Goal: Check status: Check status

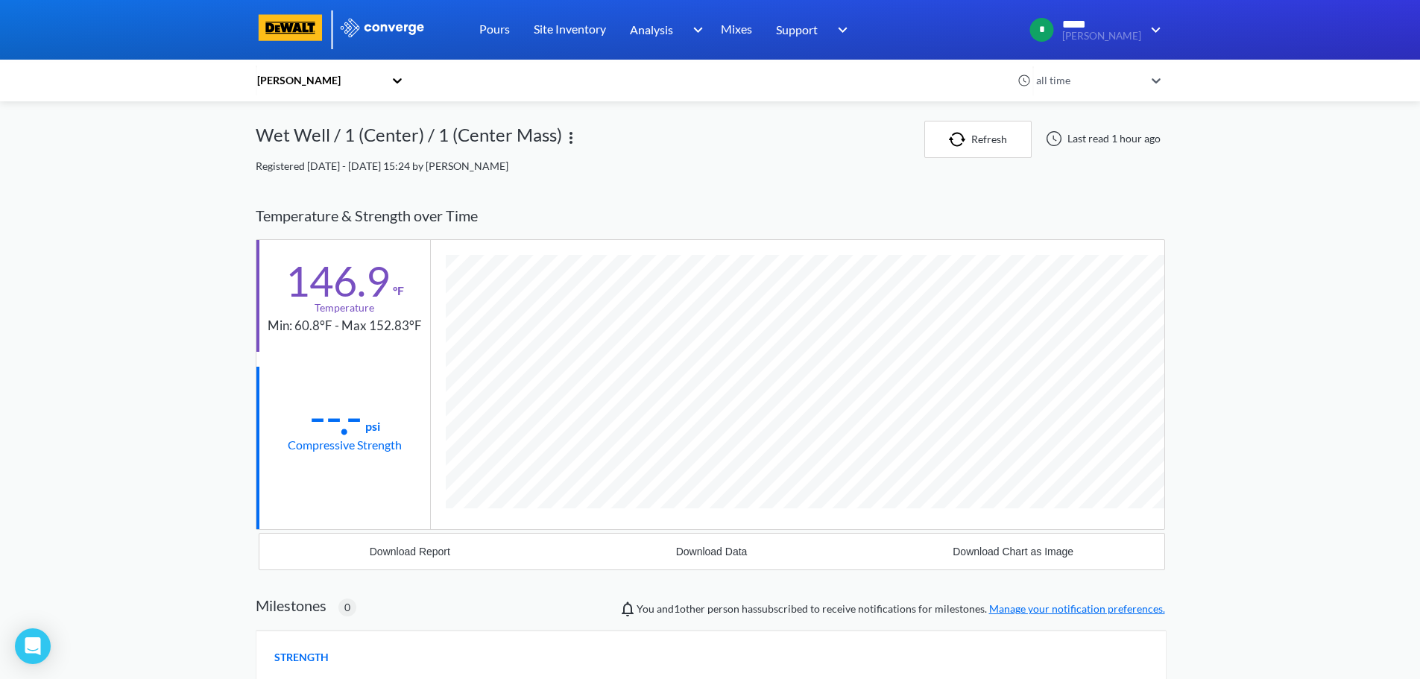
scroll to position [815, 909]
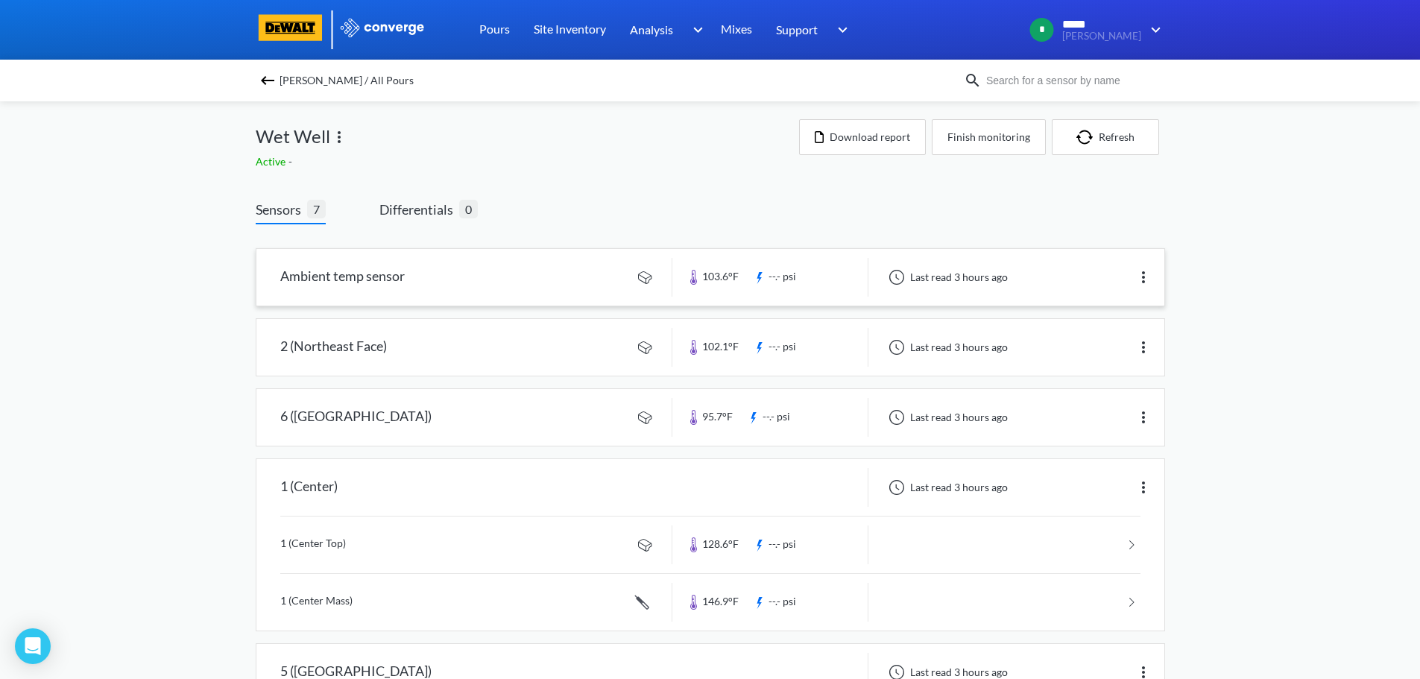
click at [329, 288] on link at bounding box center [710, 277] width 908 height 57
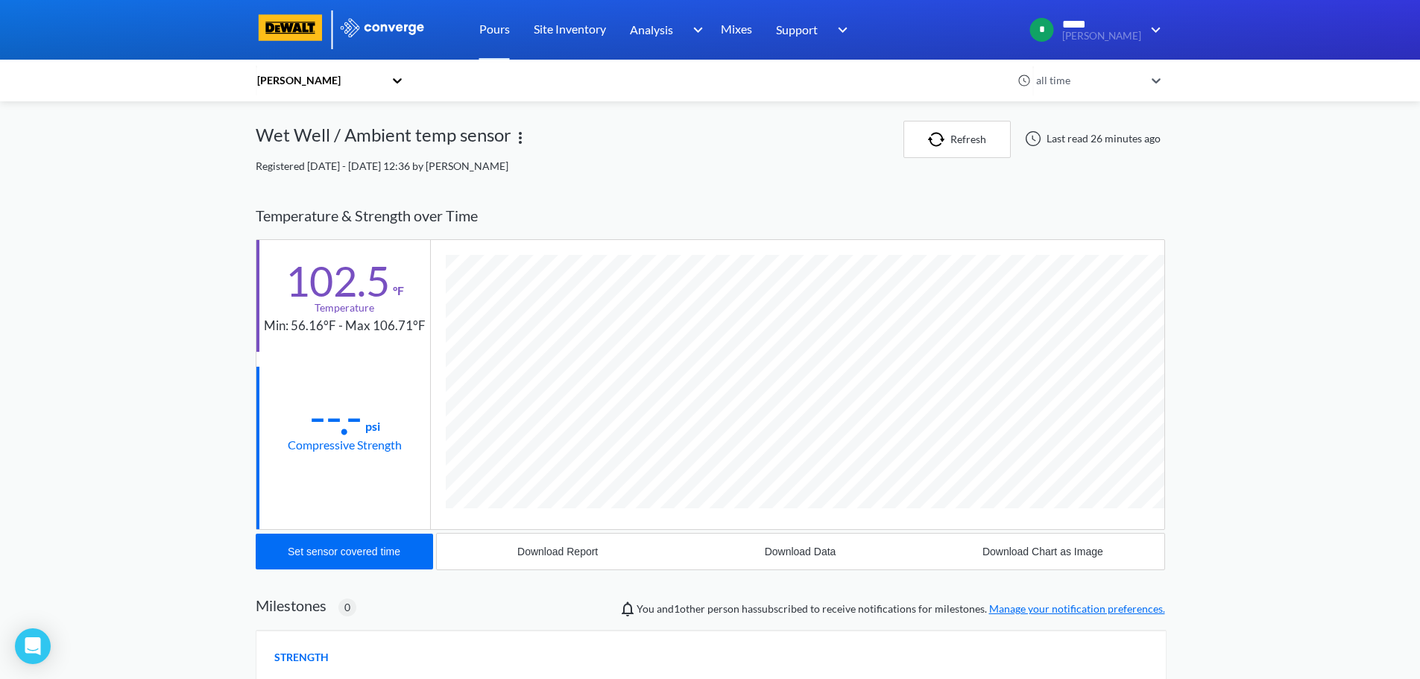
scroll to position [787, 909]
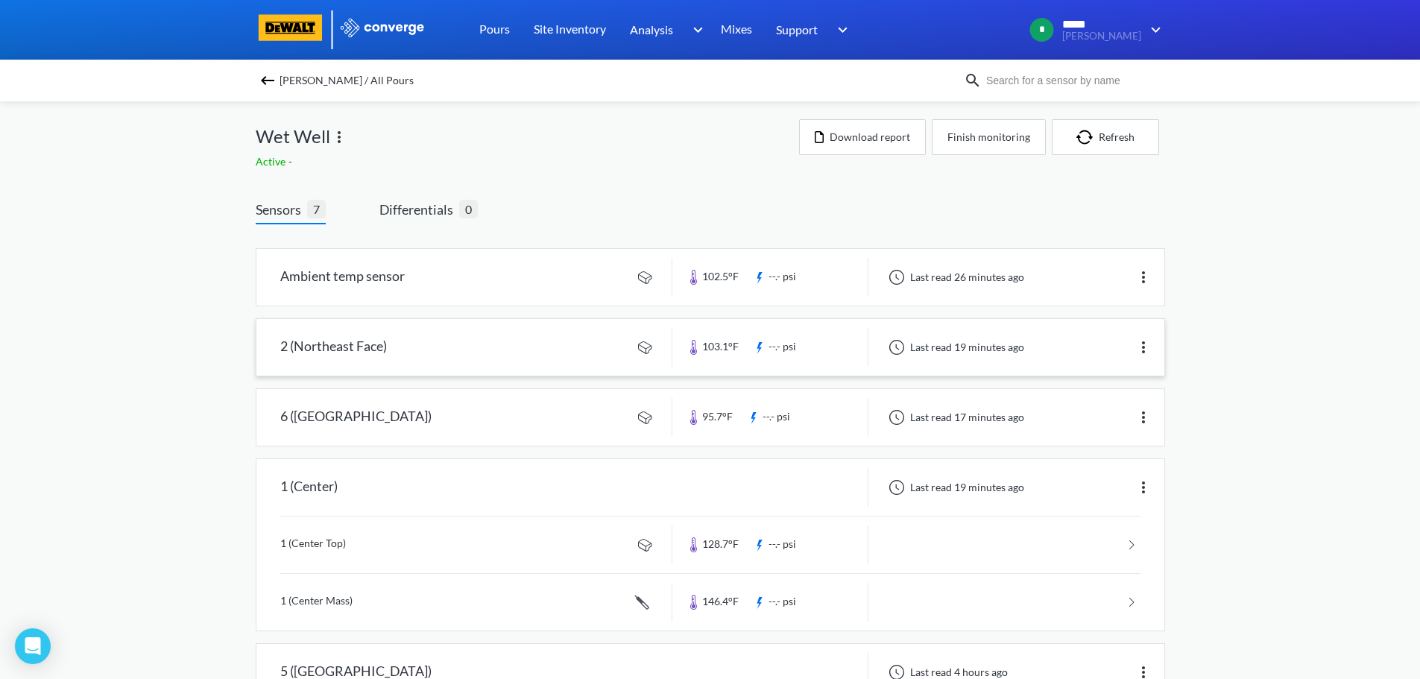
click at [505, 352] on link at bounding box center [710, 347] width 908 height 57
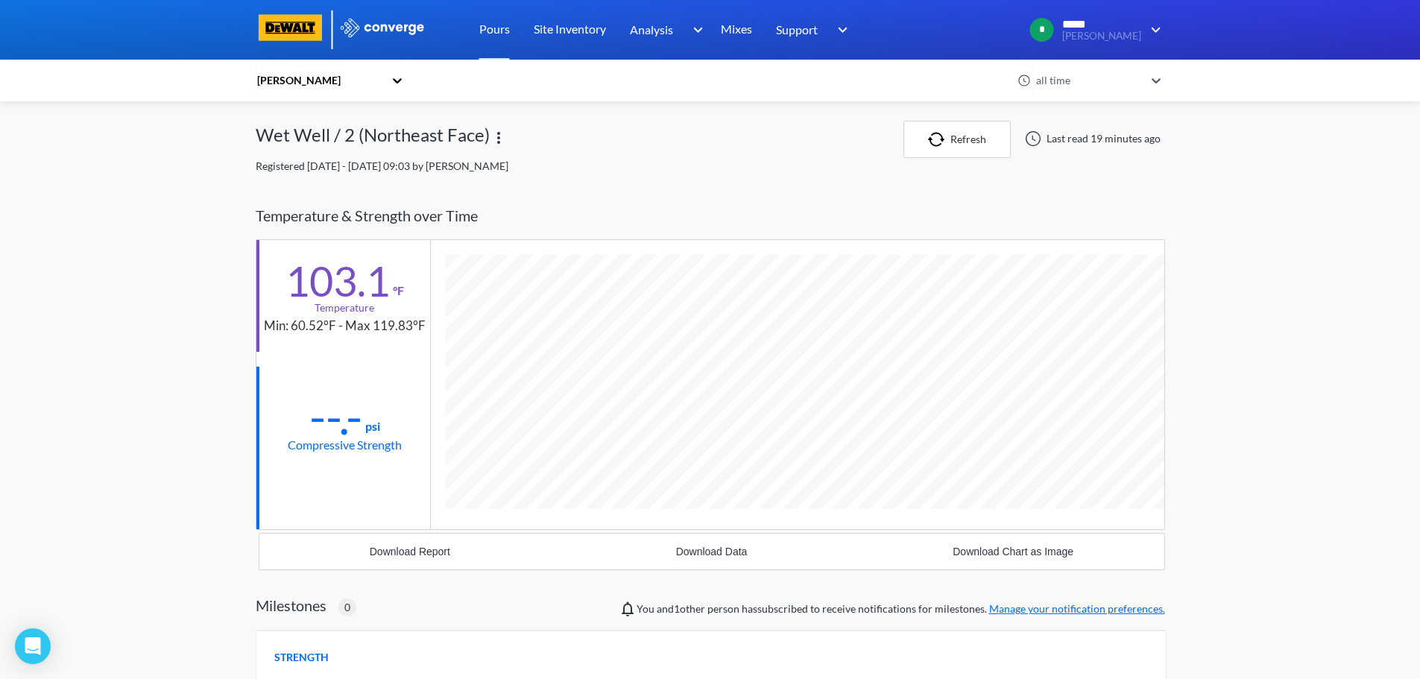
scroll to position [787, 909]
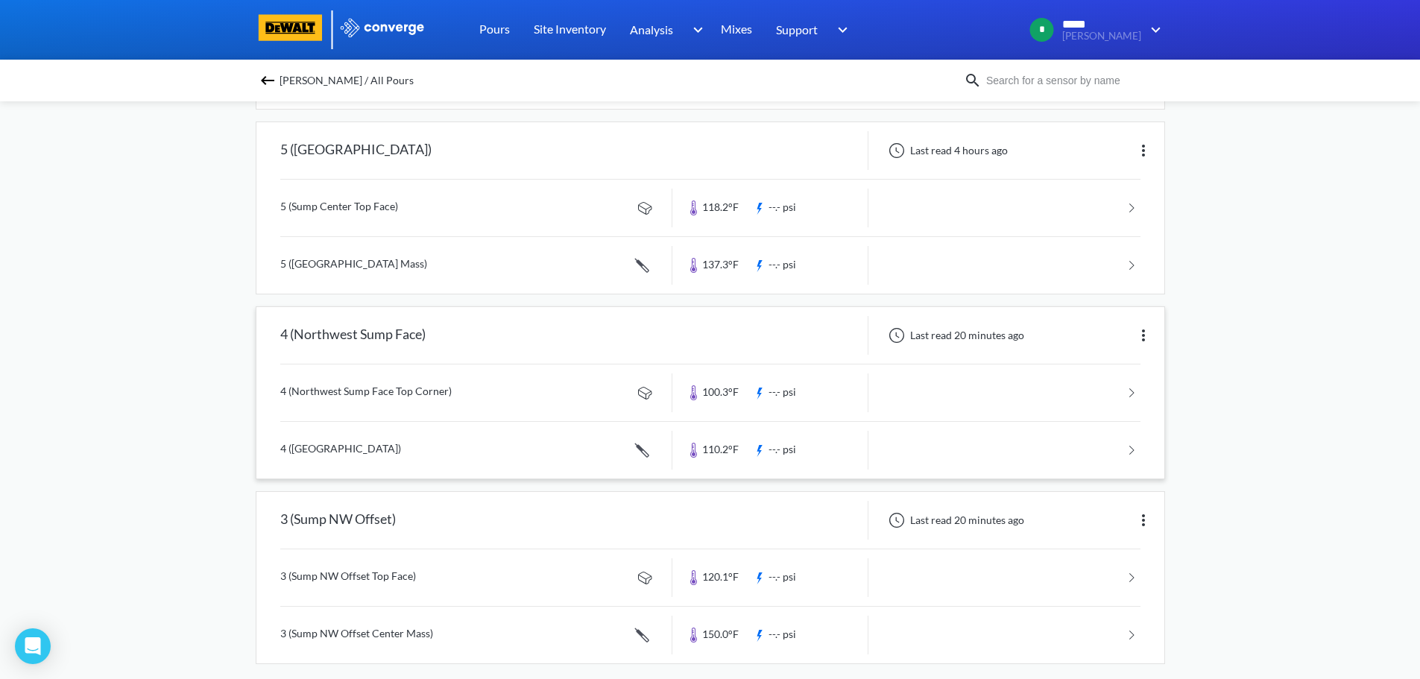
scroll to position [537, 0]
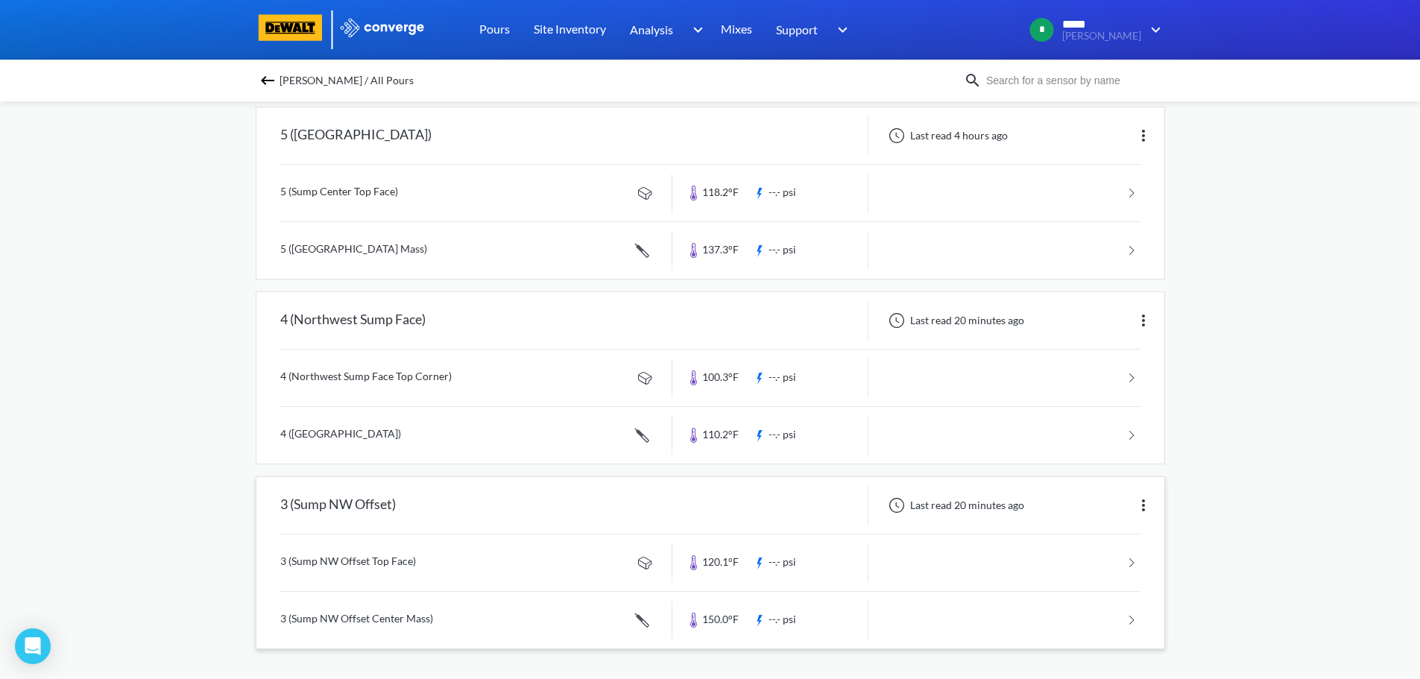
click at [323, 617] on link at bounding box center [710, 620] width 860 height 57
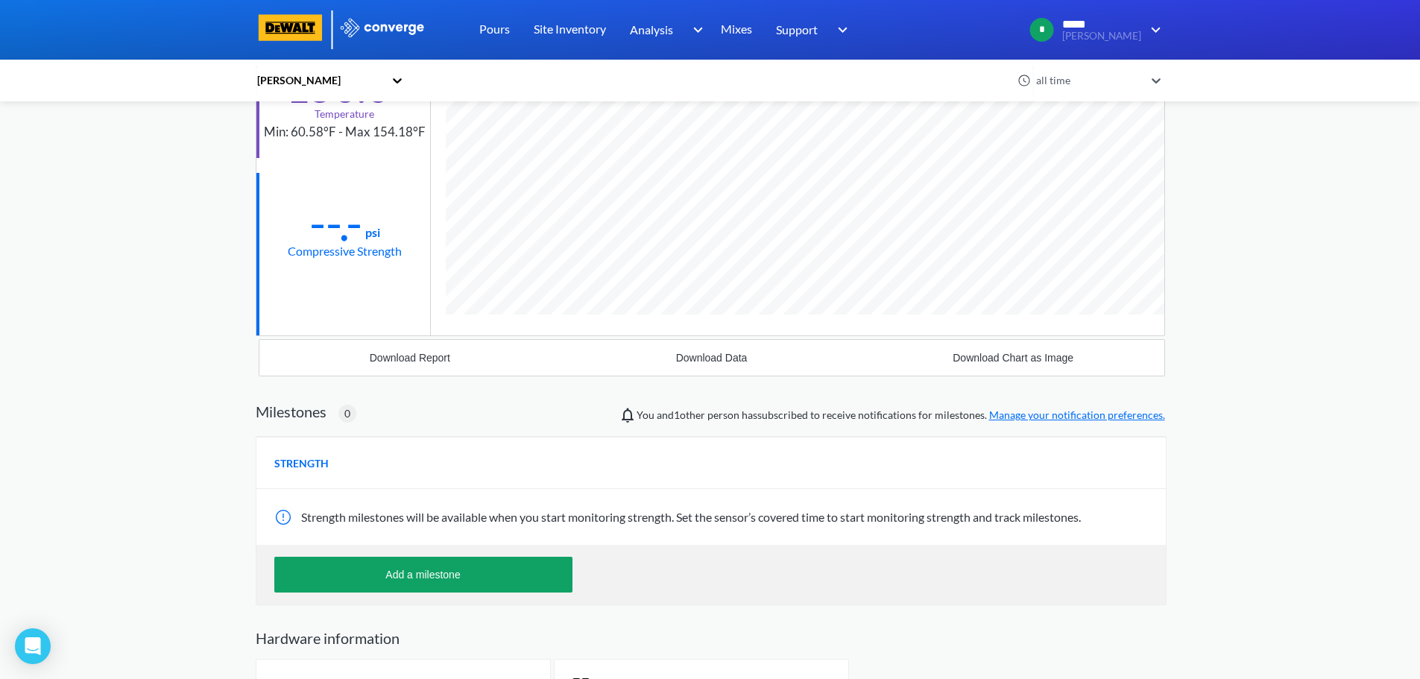
scroll to position [44, 0]
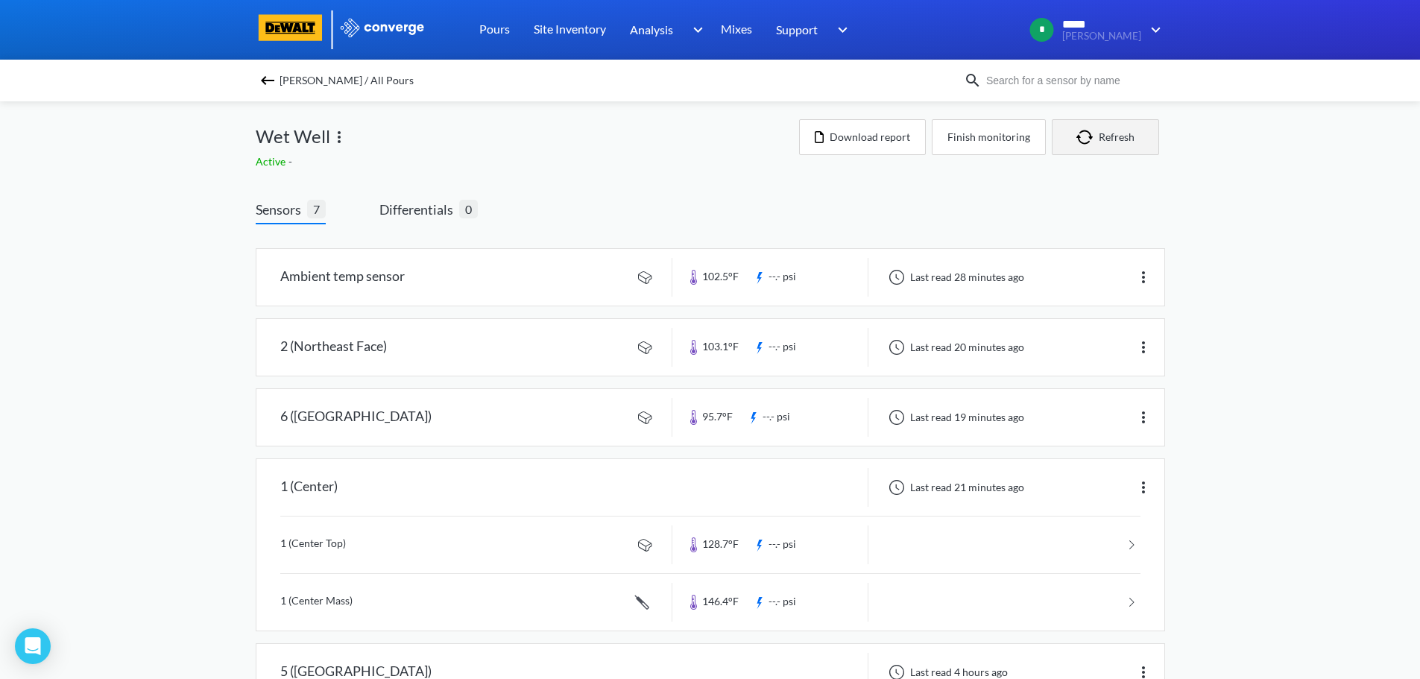
click at [1092, 135] on img "button" at bounding box center [1087, 137] width 22 height 15
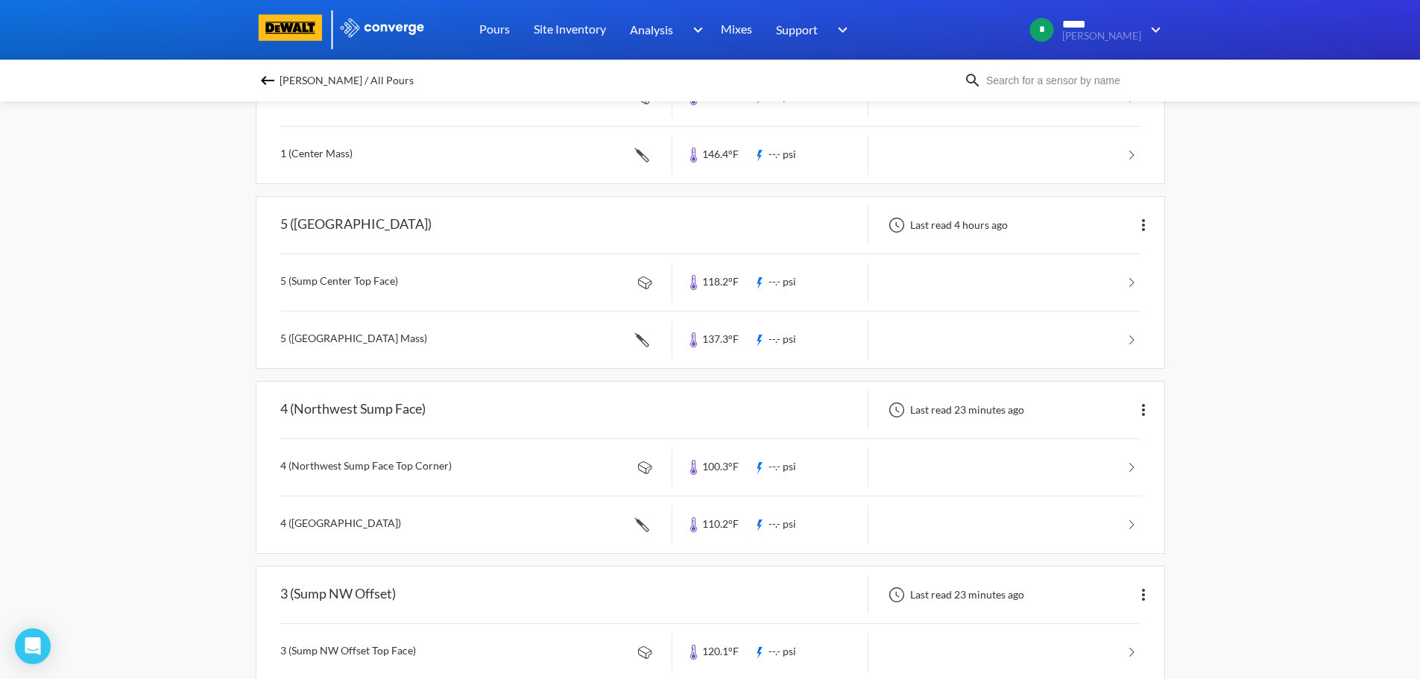
scroll to position [537, 0]
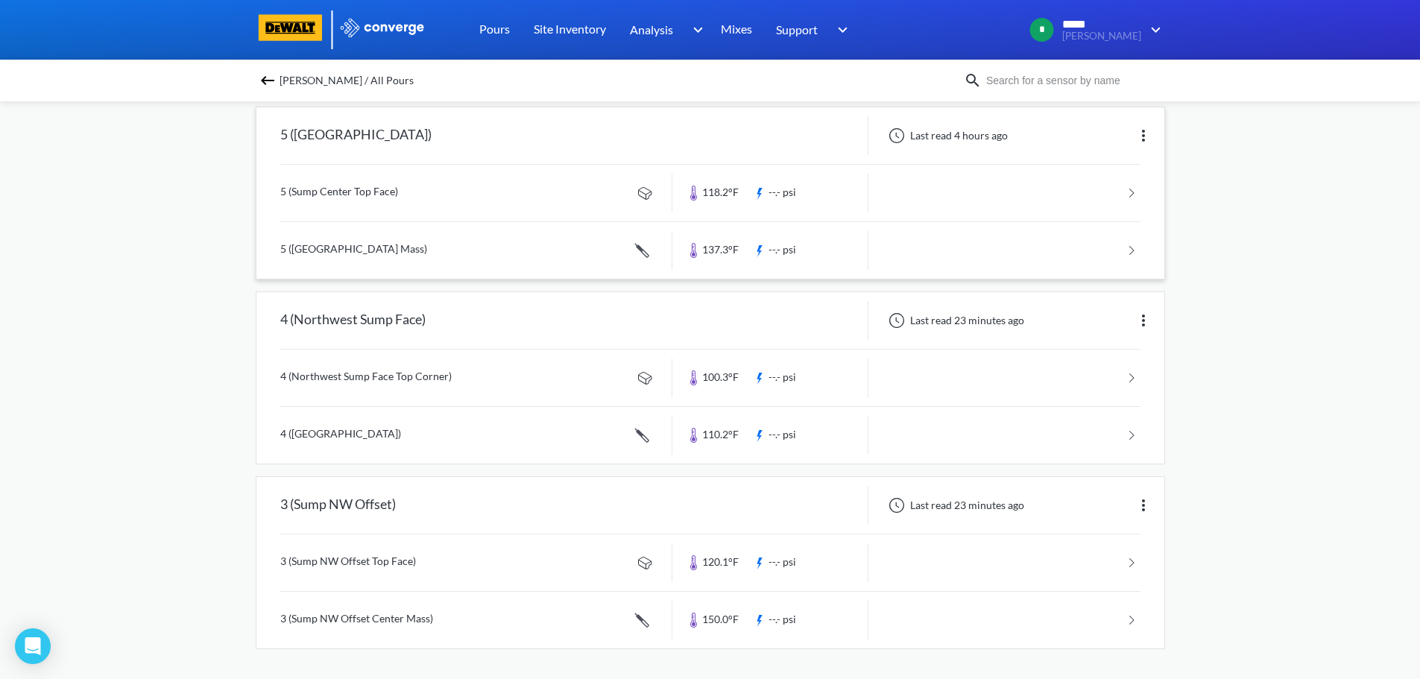
click at [347, 227] on link at bounding box center [710, 250] width 860 height 57
